Goal: Information Seeking & Learning: Learn about a topic

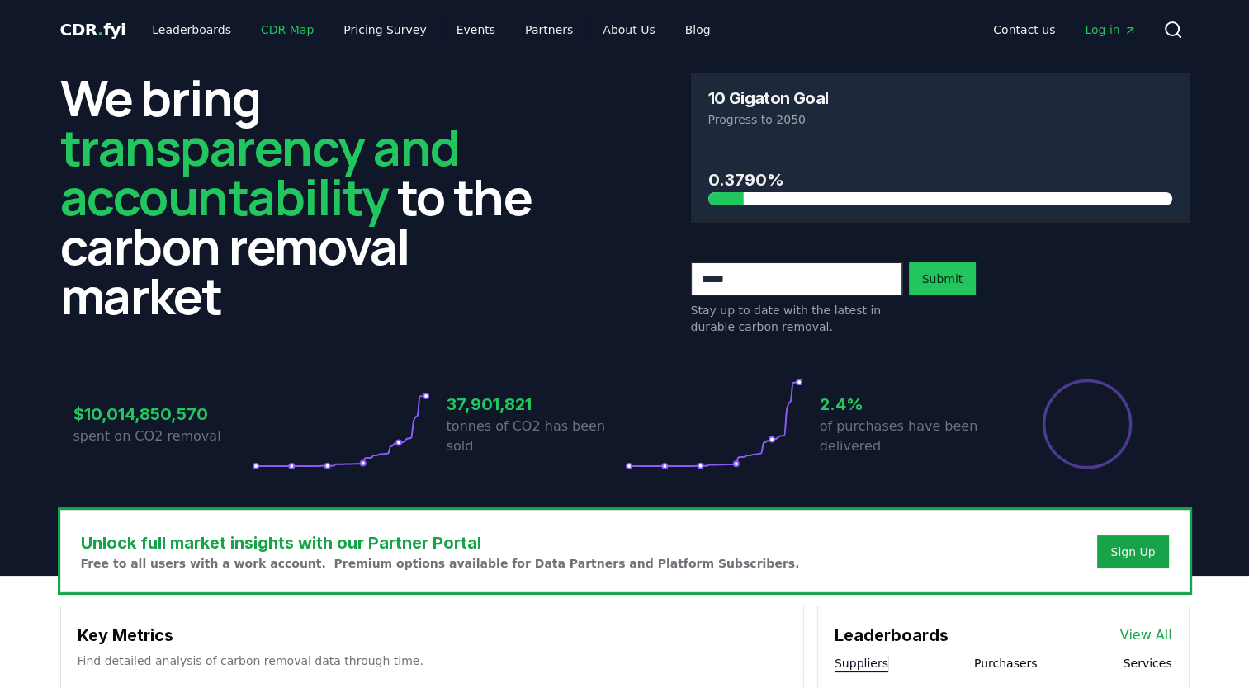
click at [264, 28] on link "CDR Map" at bounding box center [287, 30] width 79 height 30
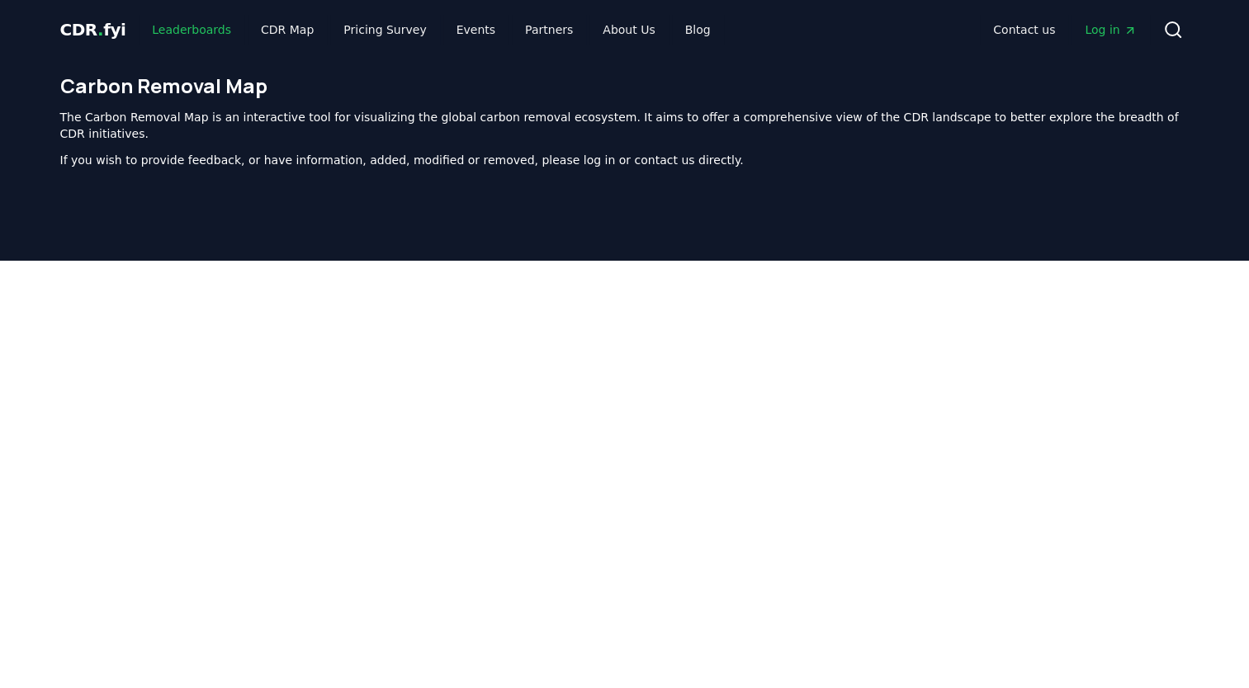
click at [172, 27] on link "Leaderboards" at bounding box center [192, 30] width 106 height 30
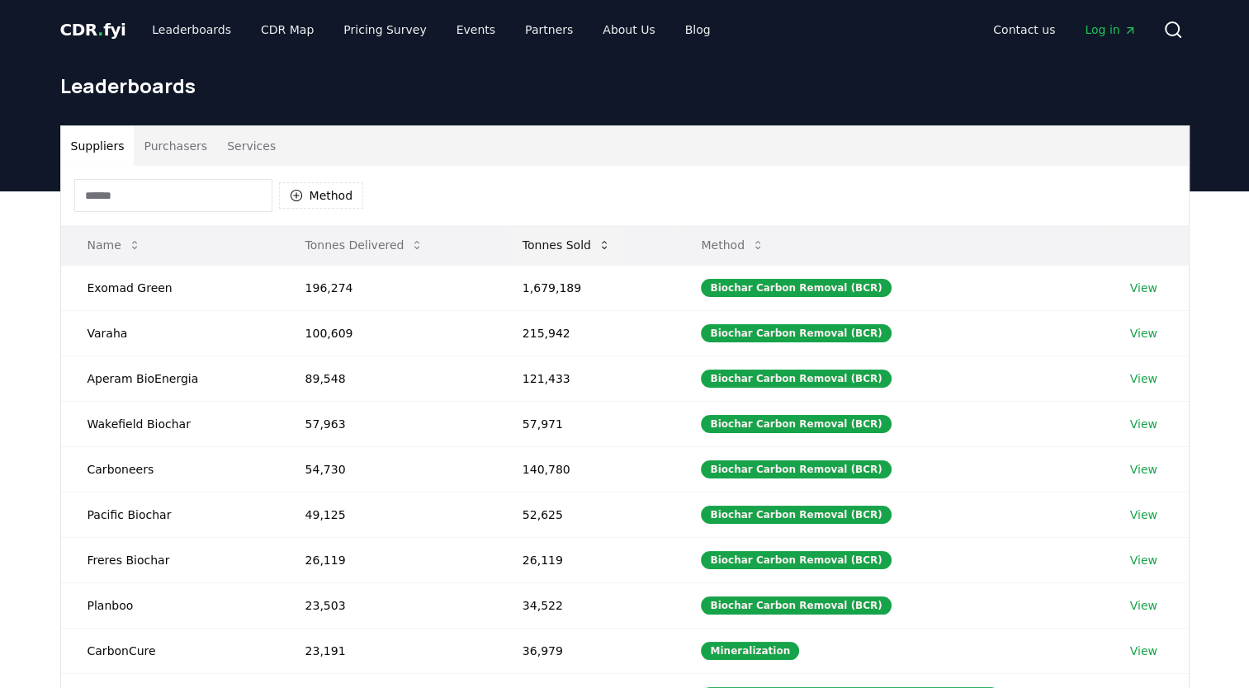
click at [533, 250] on button "Tonnes Sold" at bounding box center [566, 245] width 115 height 33
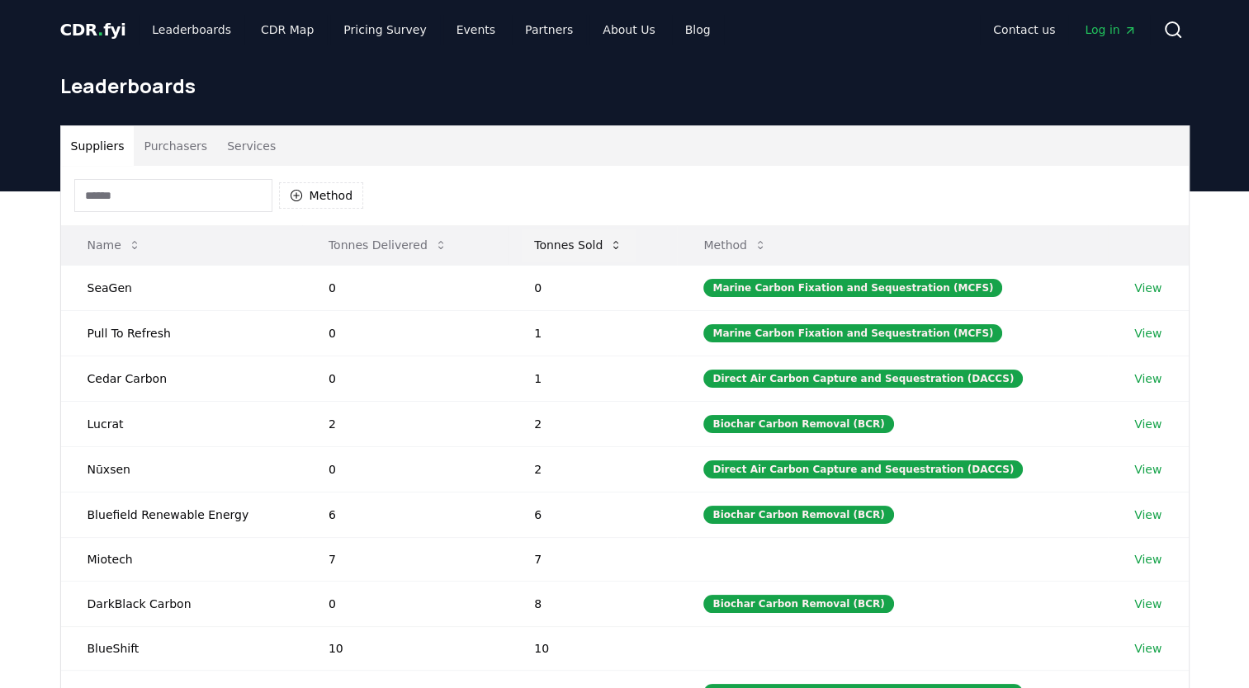
click at [554, 249] on button "Tonnes Sold" at bounding box center [578, 245] width 115 height 33
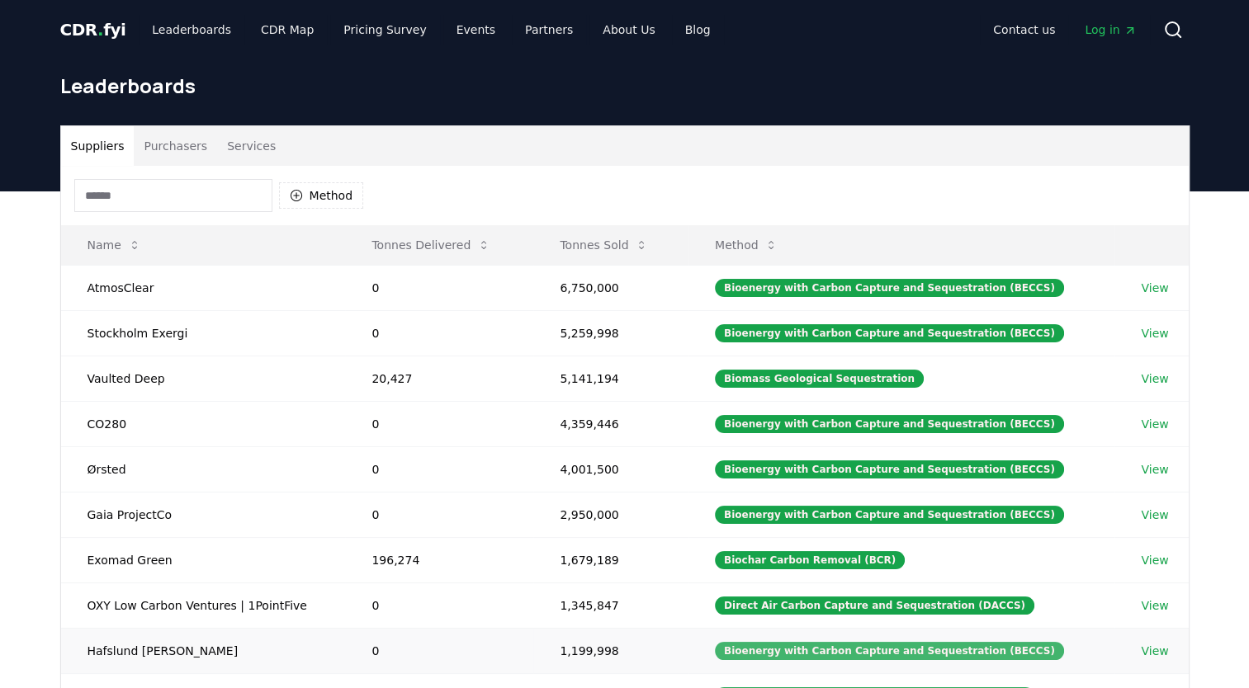
scroll to position [83, 0]
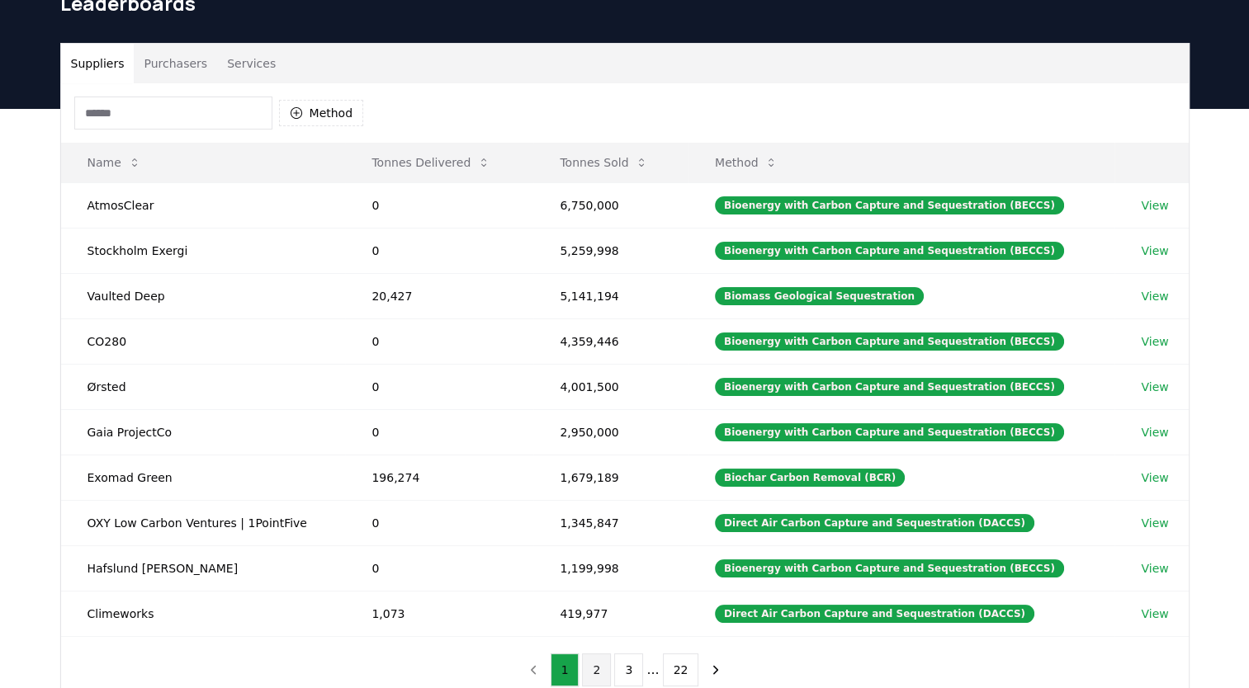
click at [586, 665] on button "2" at bounding box center [596, 670] width 29 height 33
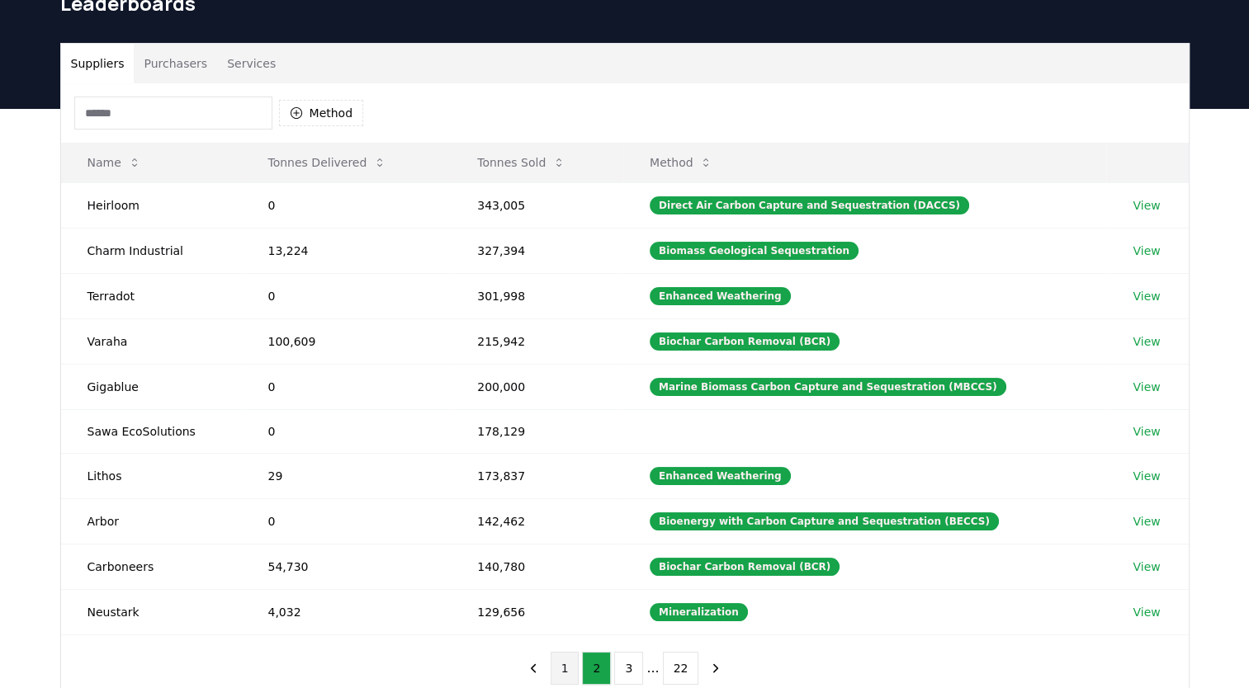
click at [563, 667] on button "1" at bounding box center [564, 668] width 29 height 33
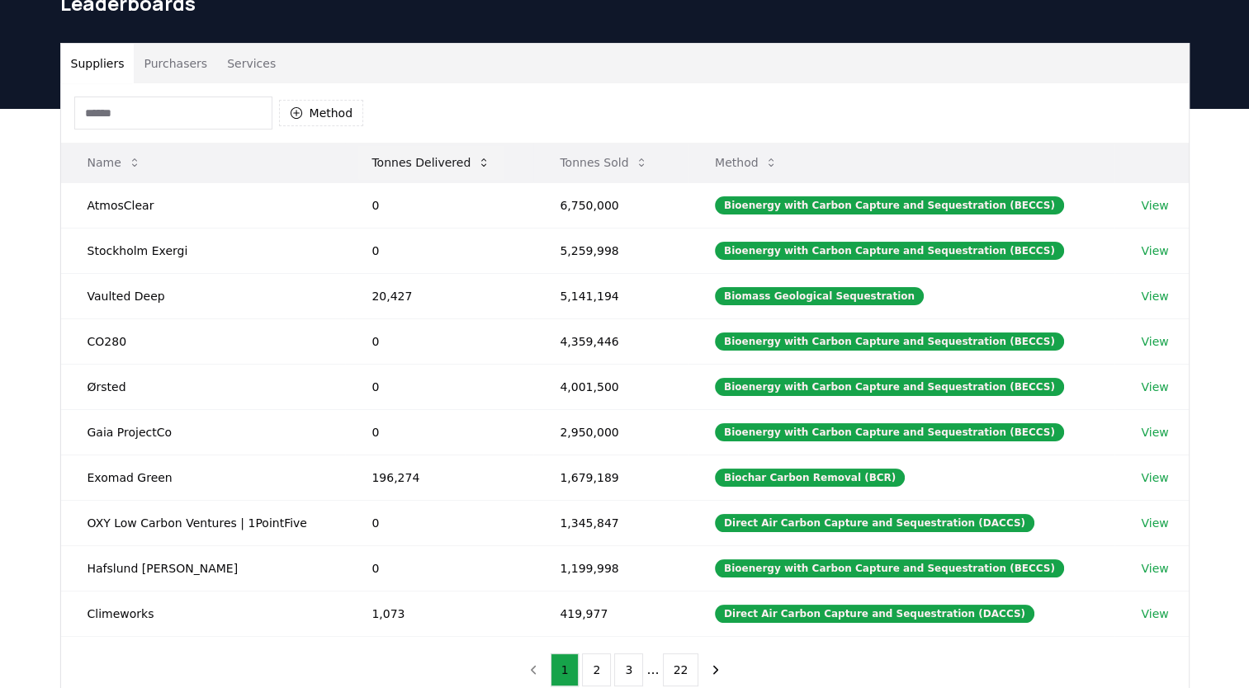
click at [423, 166] on button "Tonnes Delivered" at bounding box center [430, 162] width 145 height 33
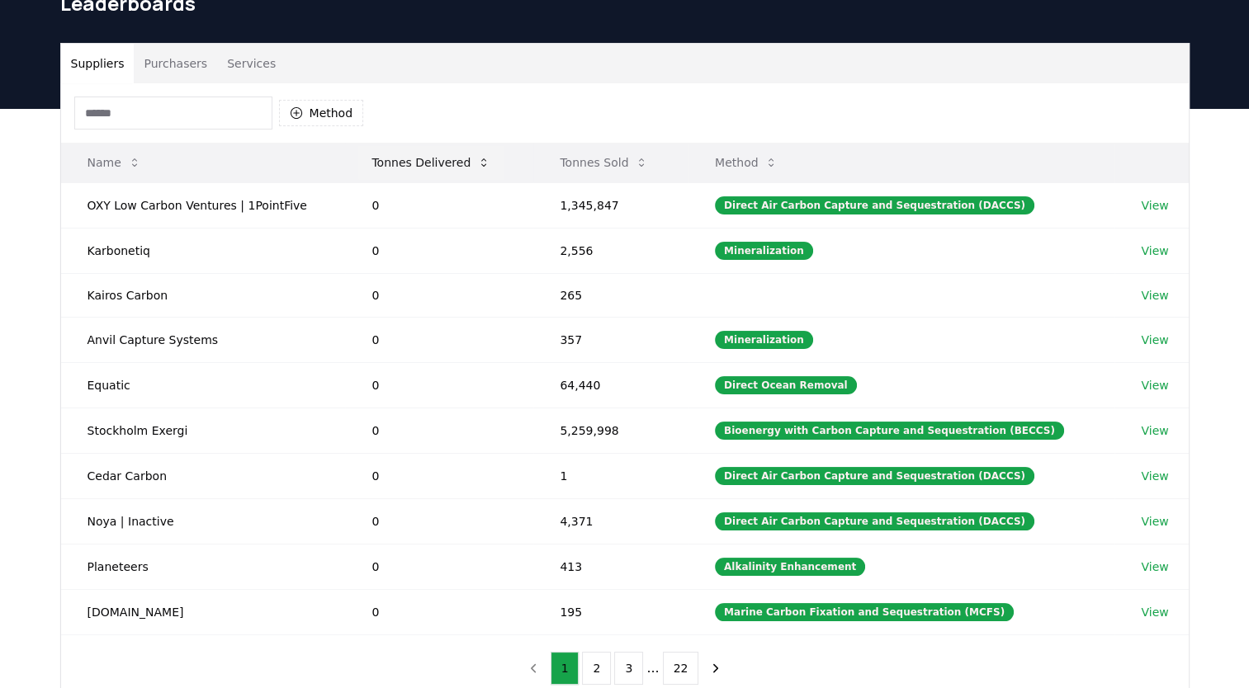
click at [414, 169] on button "Tonnes Delivered" at bounding box center [430, 162] width 145 height 33
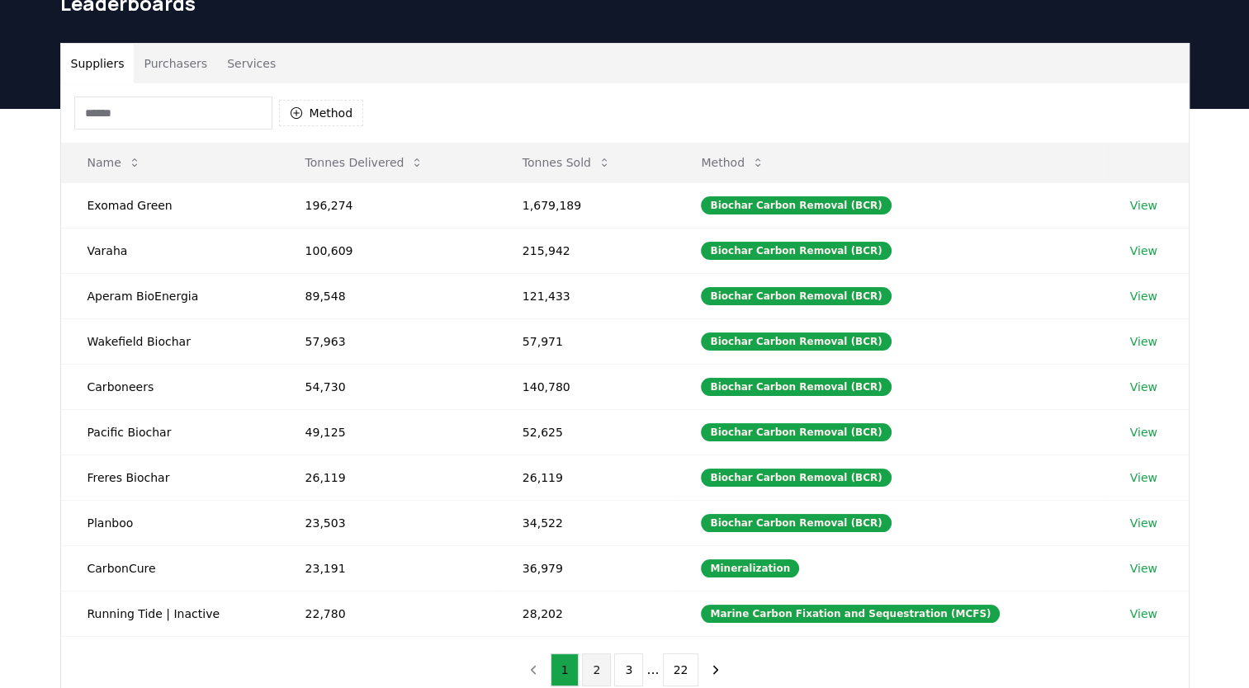
click at [600, 664] on button "2" at bounding box center [596, 670] width 29 height 33
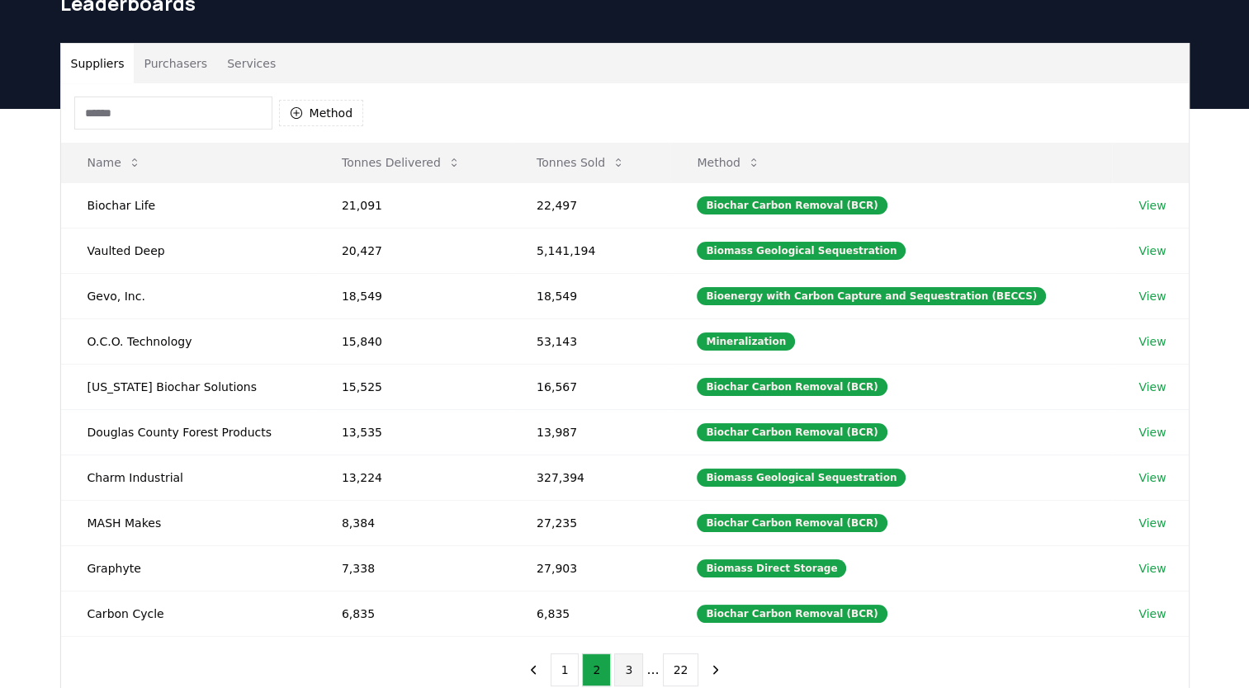
click at [638, 678] on button "3" at bounding box center [628, 670] width 29 height 33
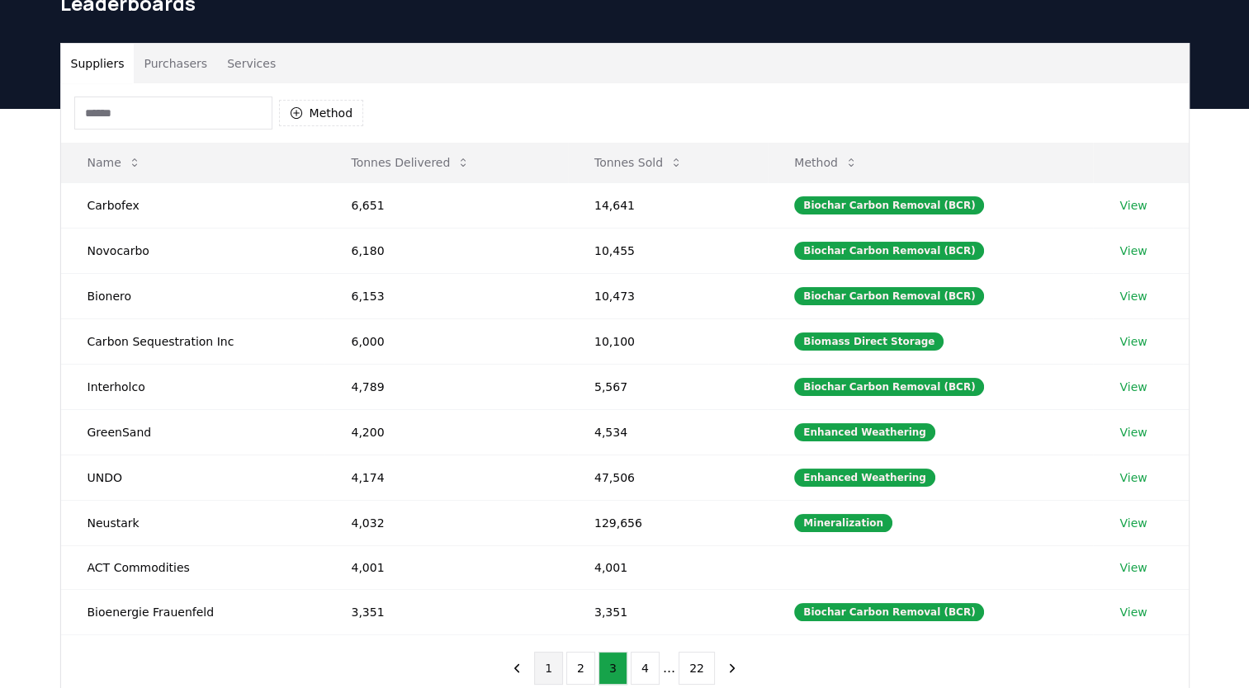
click at [563, 669] on button "1" at bounding box center [548, 668] width 29 height 33
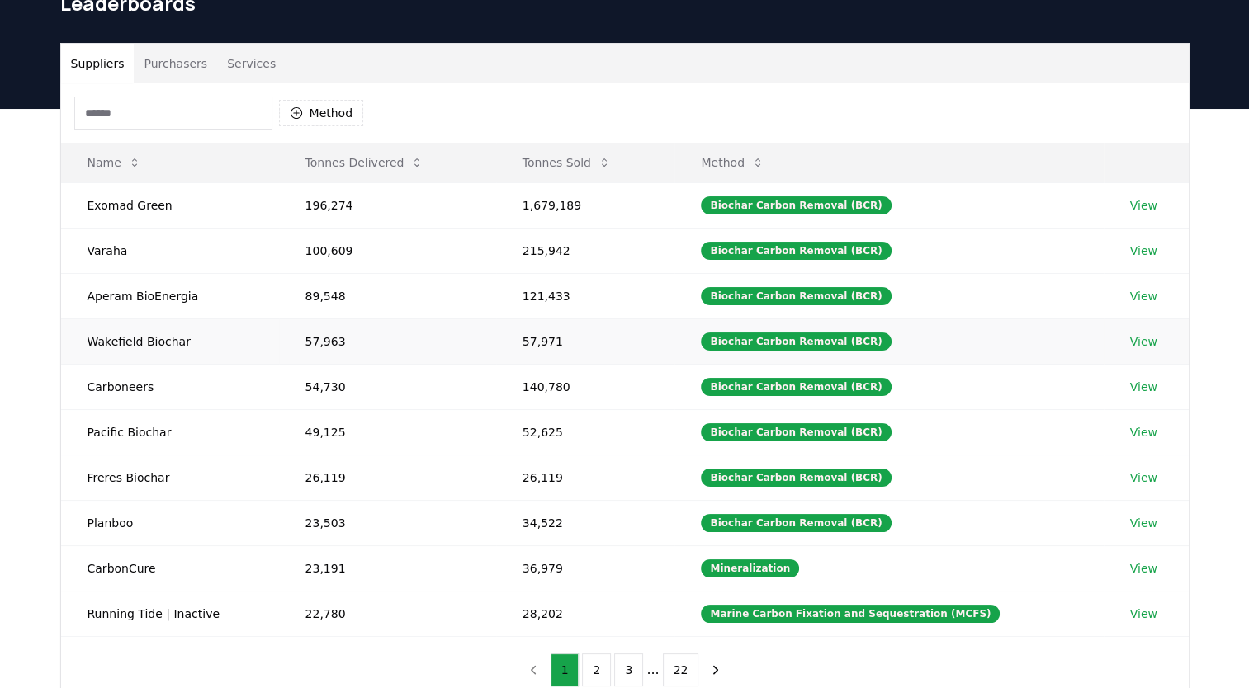
scroll to position [0, 0]
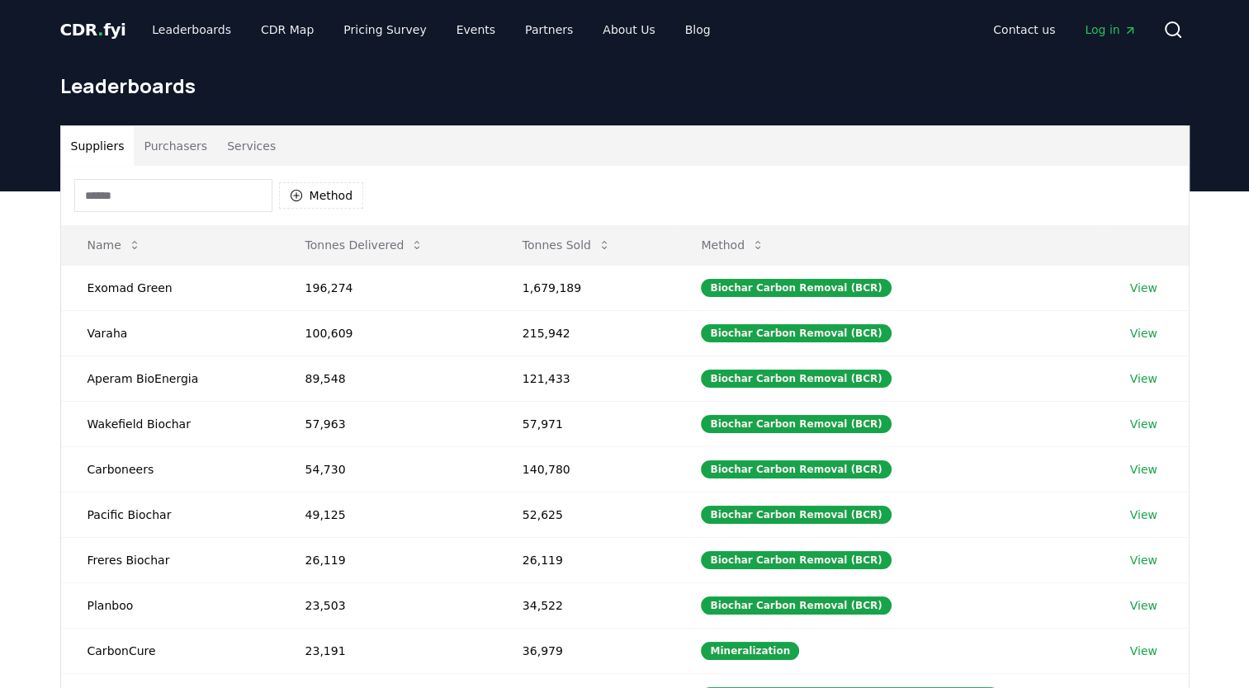
click at [175, 149] on button "Purchasers" at bounding box center [175, 146] width 83 height 40
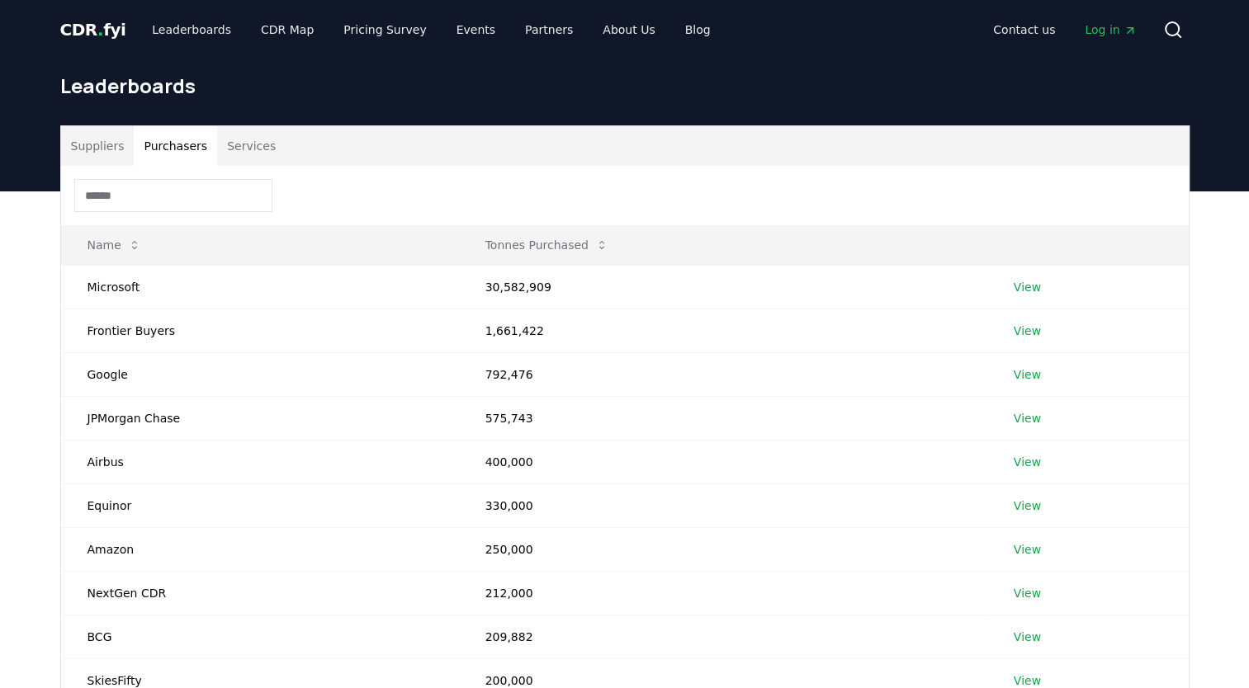
click at [77, 154] on button "Suppliers" at bounding box center [97, 146] width 73 height 40
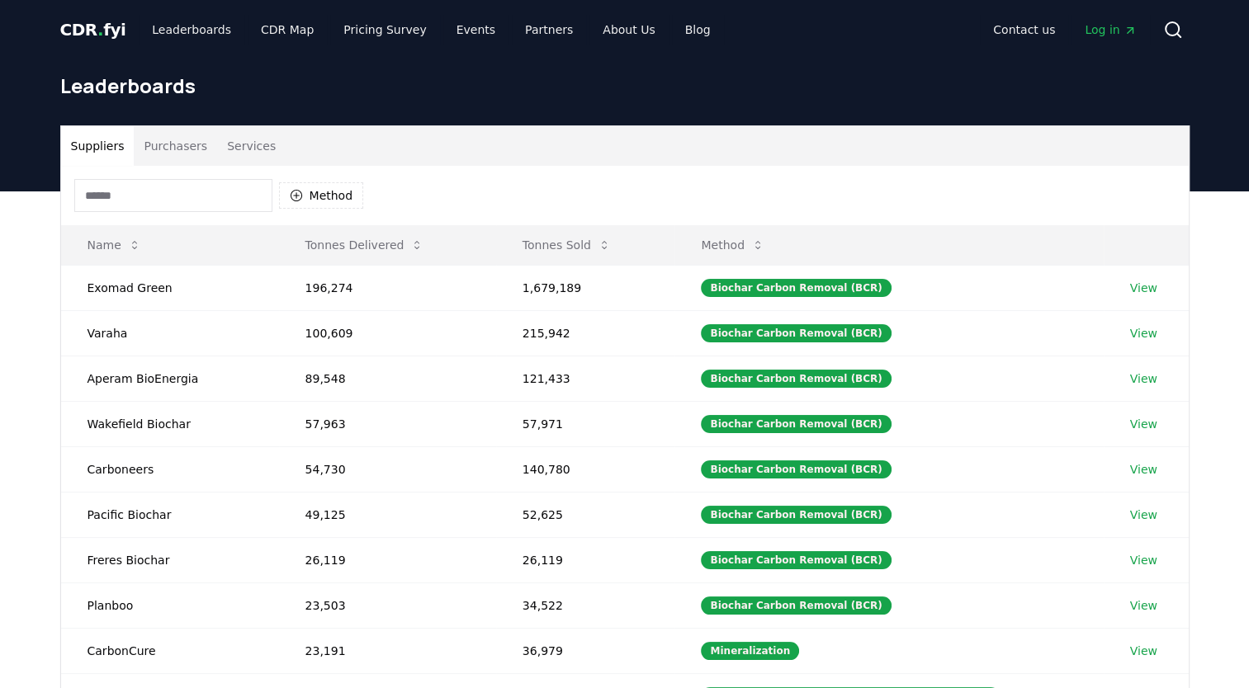
click at [251, 139] on button "Services" at bounding box center [251, 146] width 68 height 40
click at [97, 149] on button "Suppliers" at bounding box center [97, 146] width 73 height 40
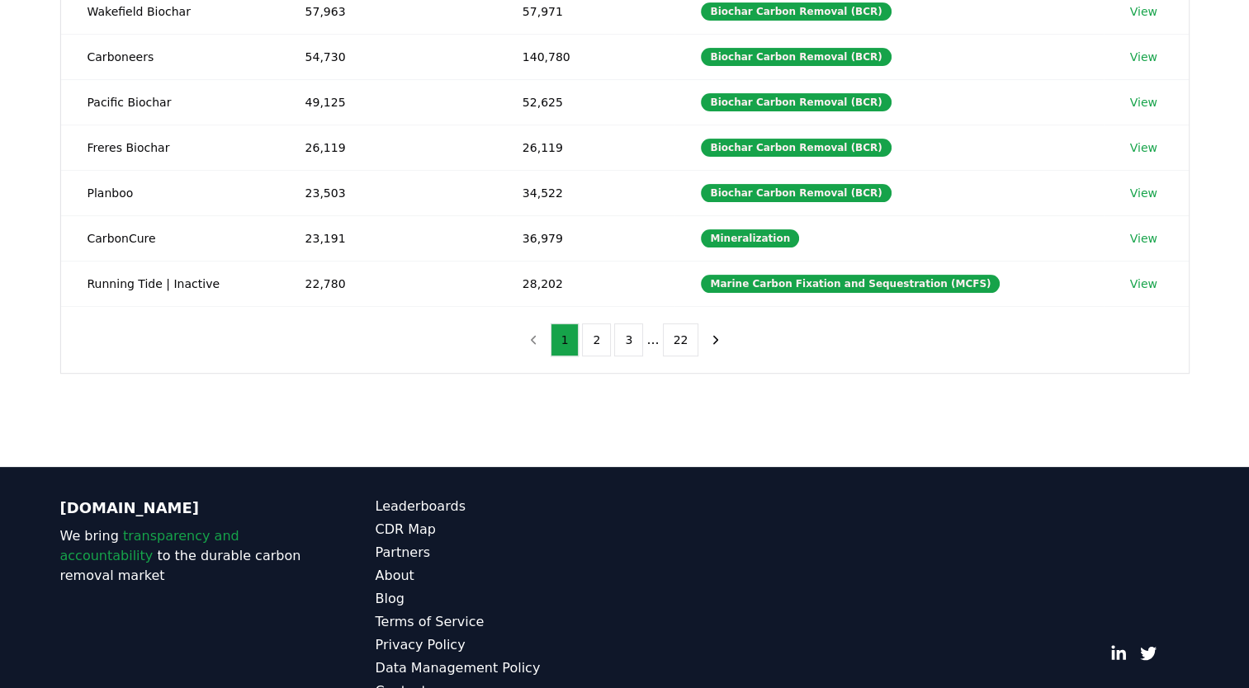
scroll to position [456, 0]
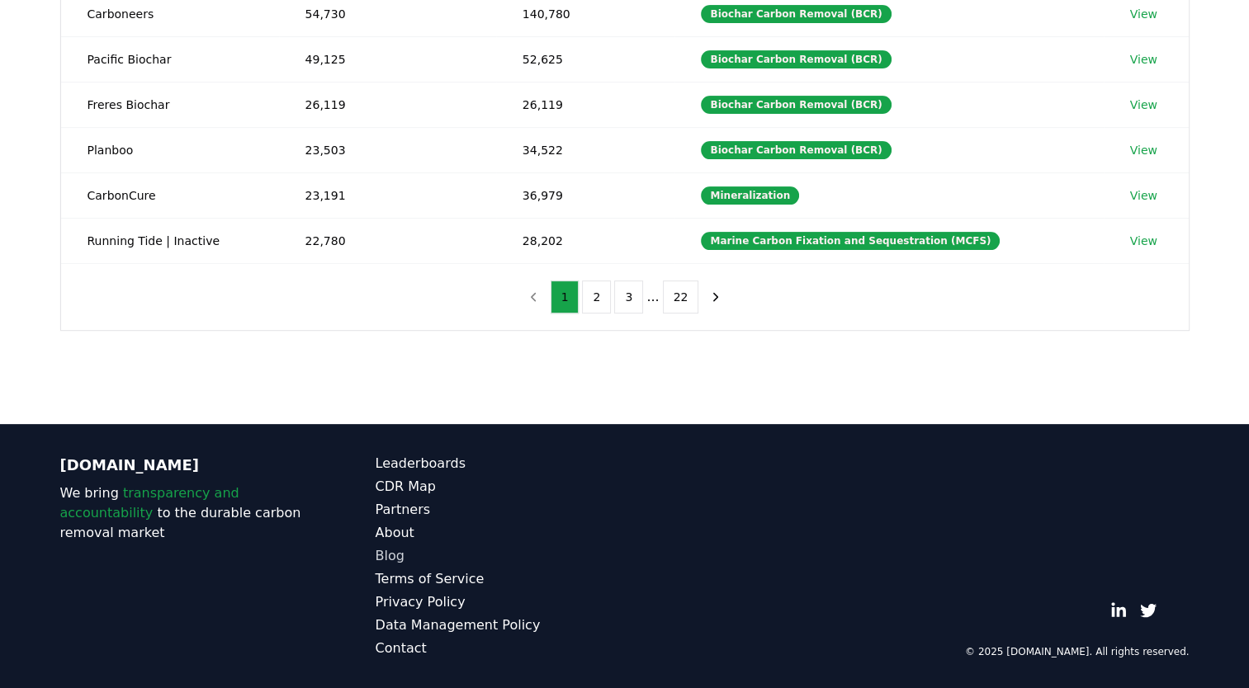
click at [401, 556] on link "Blog" at bounding box center [499, 556] width 249 height 20
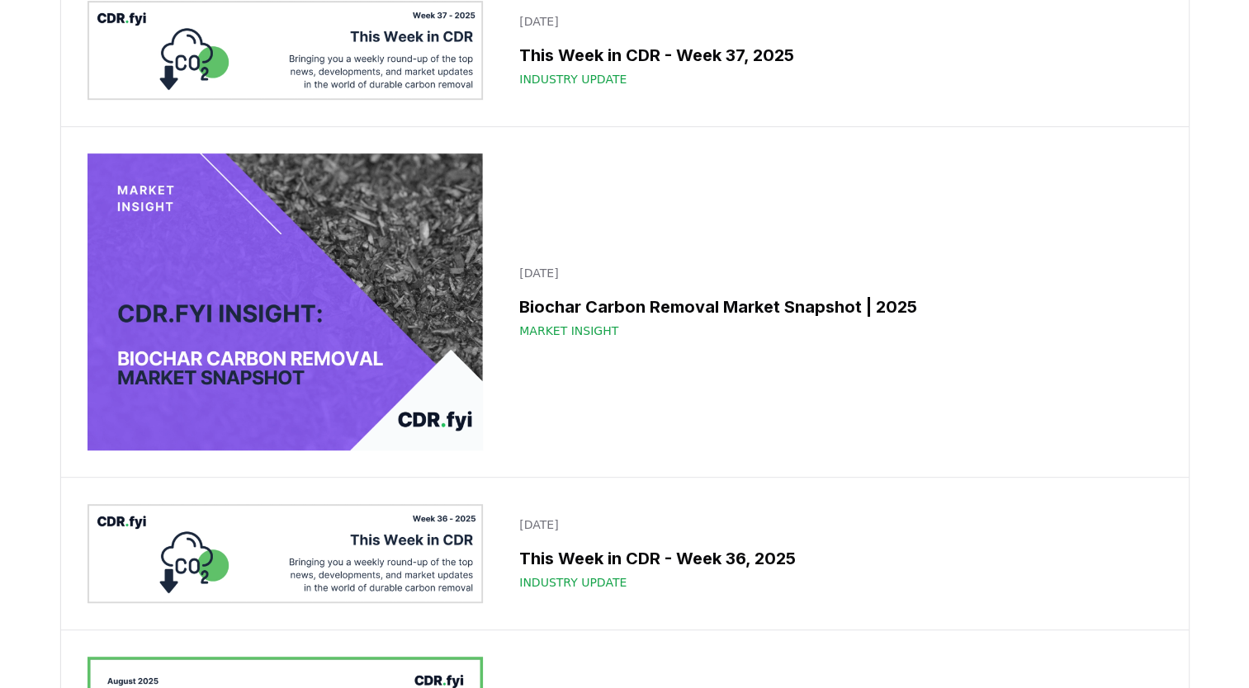
scroll to position [825, 0]
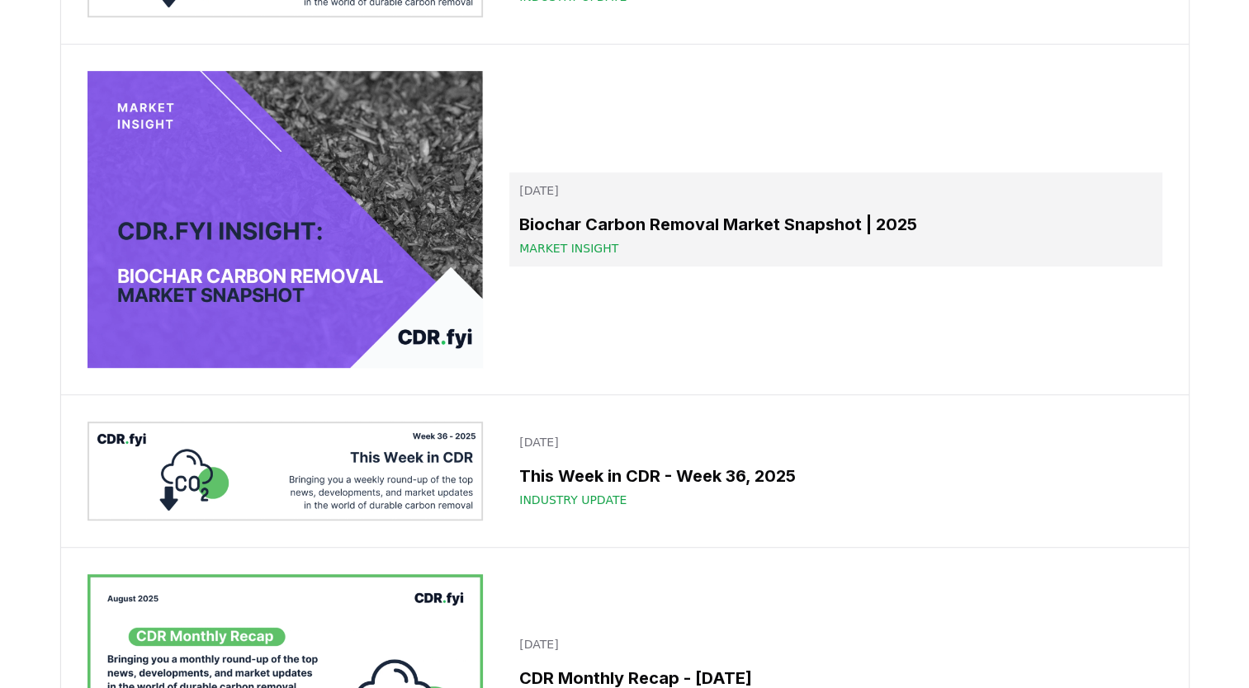
click at [550, 257] on span "Market Insight" at bounding box center [568, 248] width 99 height 17
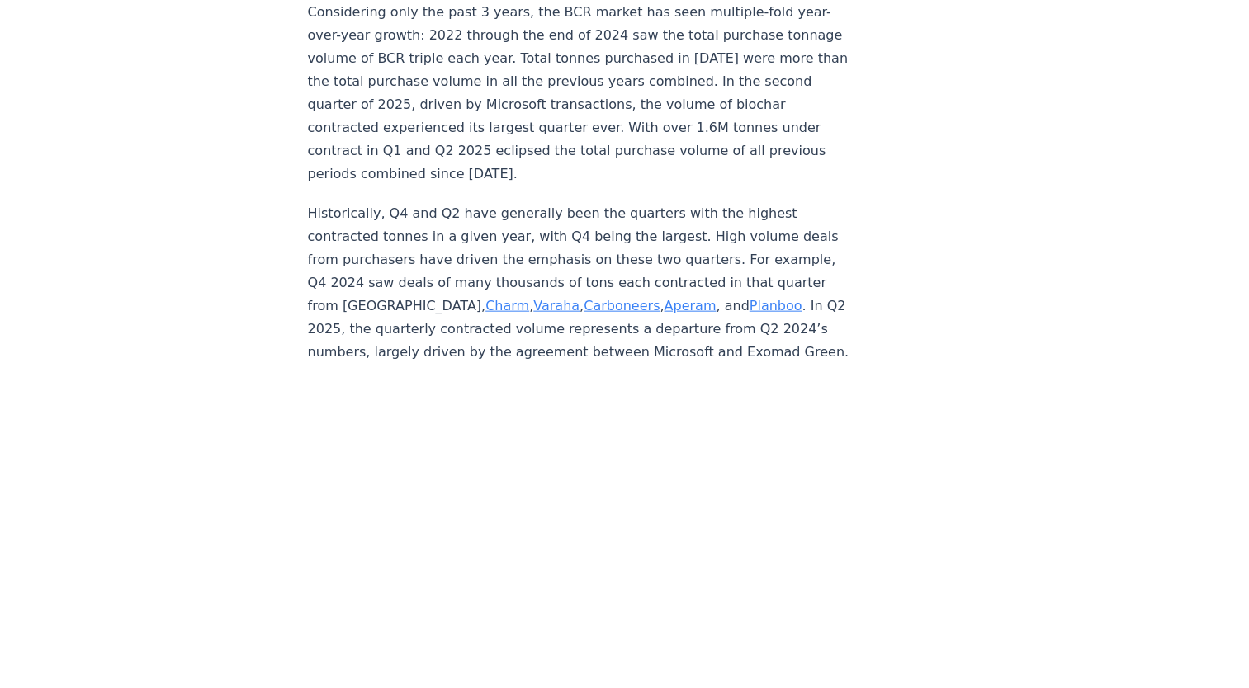
scroll to position [3753, 0]
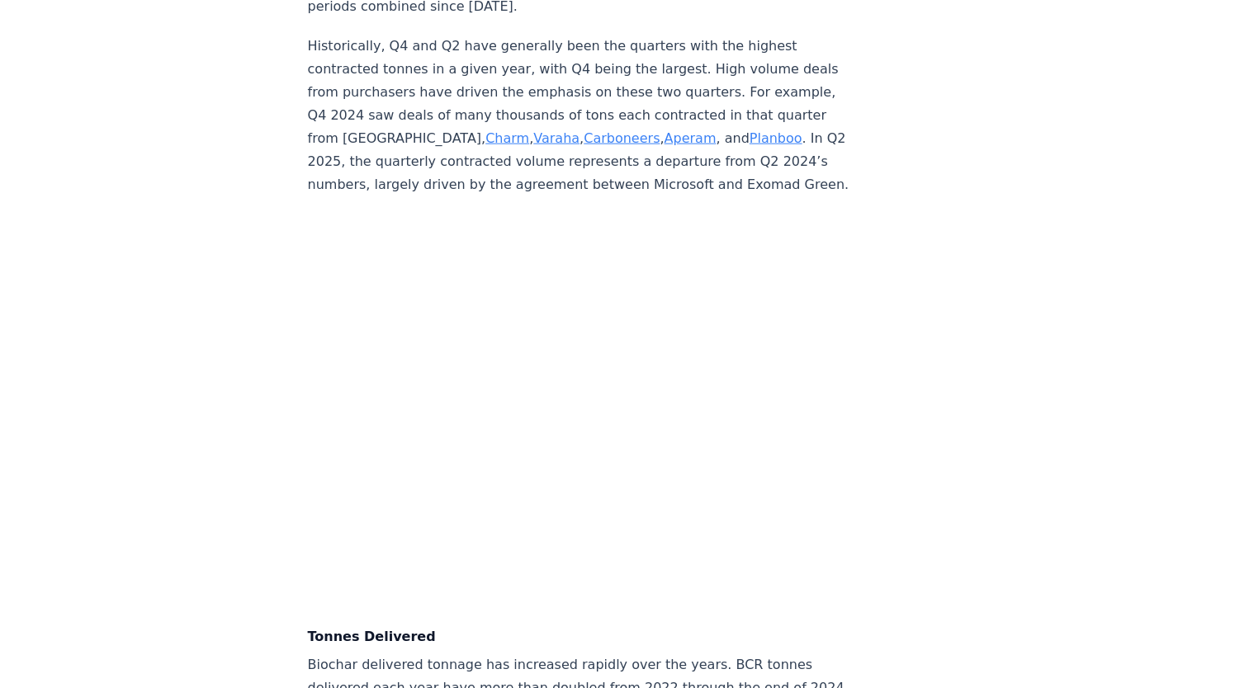
scroll to position [4000, 0]
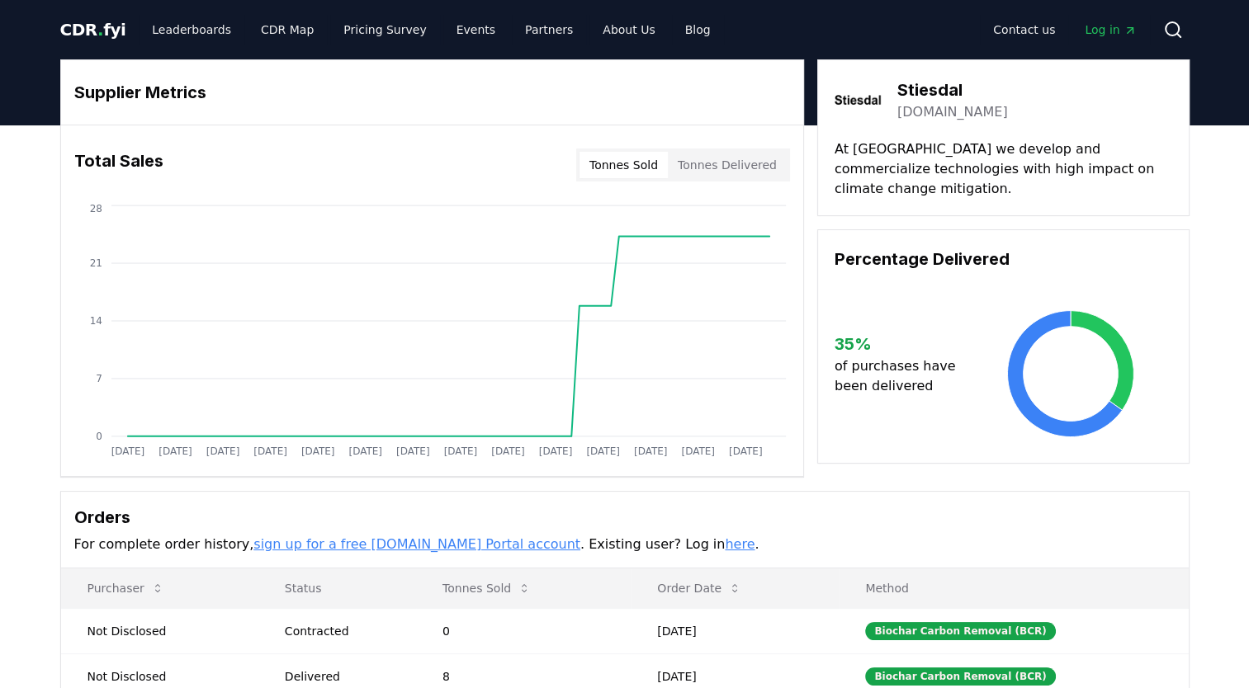
click at [644, 168] on button "Tonnes Sold" at bounding box center [623, 165] width 88 height 26
click at [739, 163] on button "Tonnes Delivered" at bounding box center [727, 165] width 119 height 26
click at [640, 158] on button "Tonnes Sold" at bounding box center [623, 165] width 88 height 26
